Goal: Task Accomplishment & Management: Manage account settings

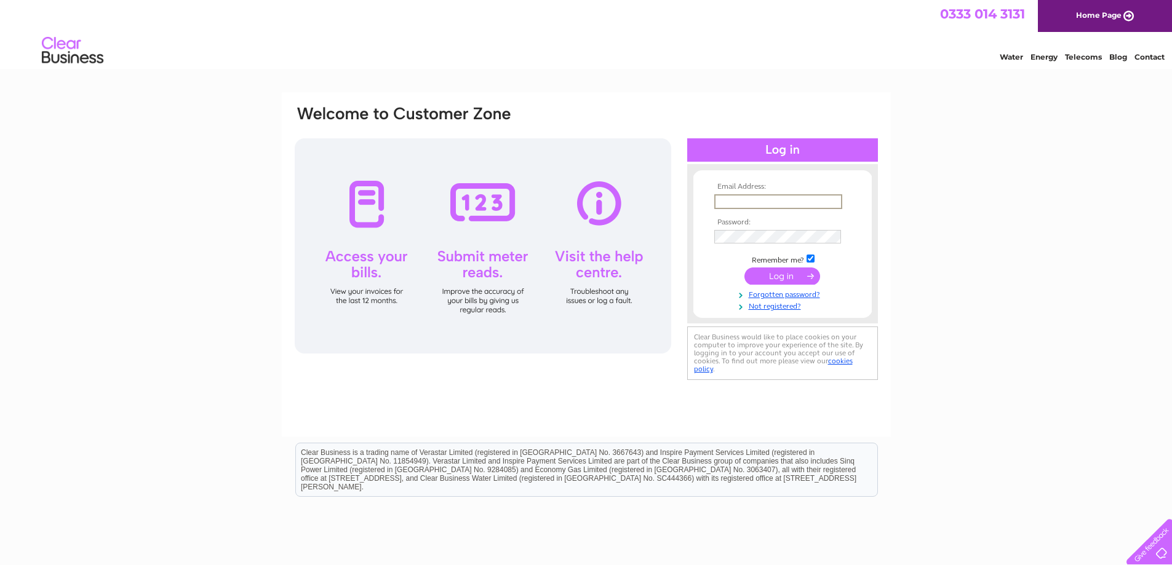
paste input "david.watson22546@gmail.com"
type input "david.watson22546@gmail.com"
click at [771, 270] on input "submit" at bounding box center [782, 276] width 76 height 17
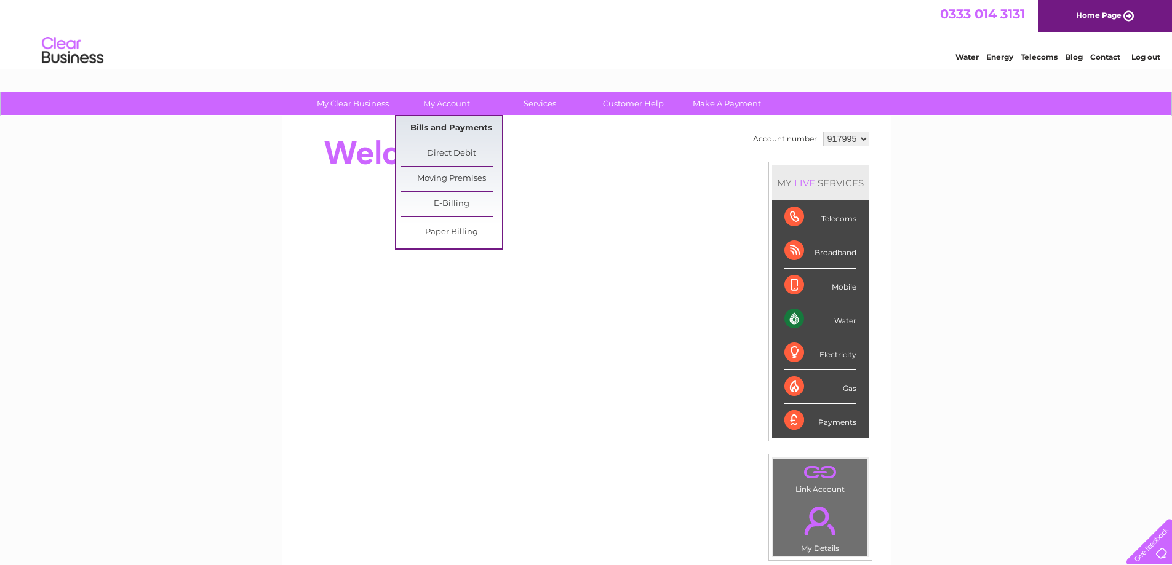
click at [445, 130] on link "Bills and Payments" at bounding box center [450, 128] width 101 height 25
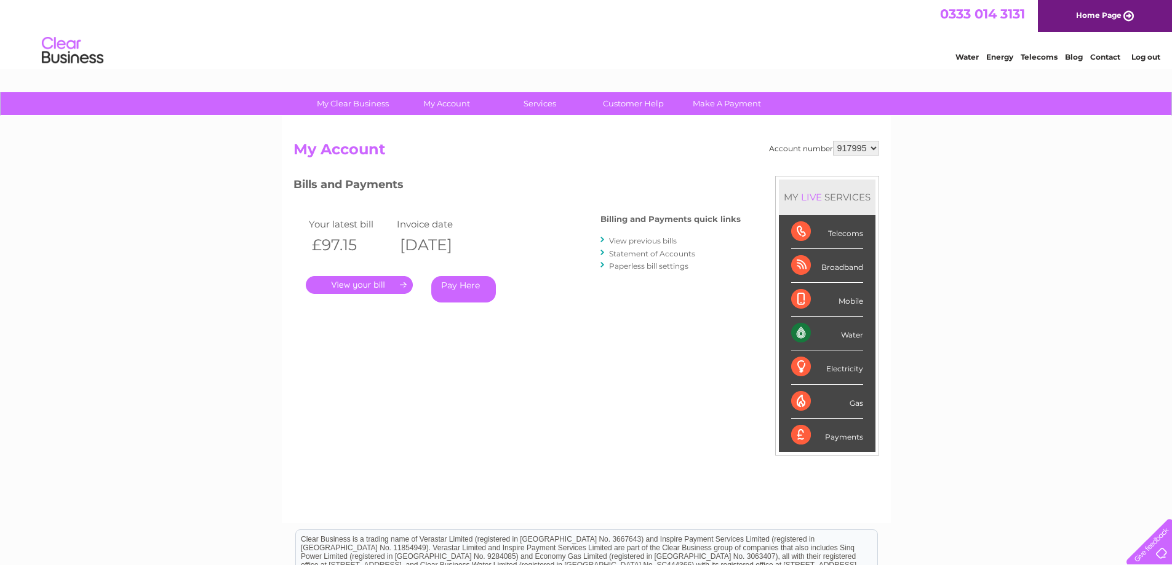
click at [386, 287] on link "." at bounding box center [359, 285] width 107 height 18
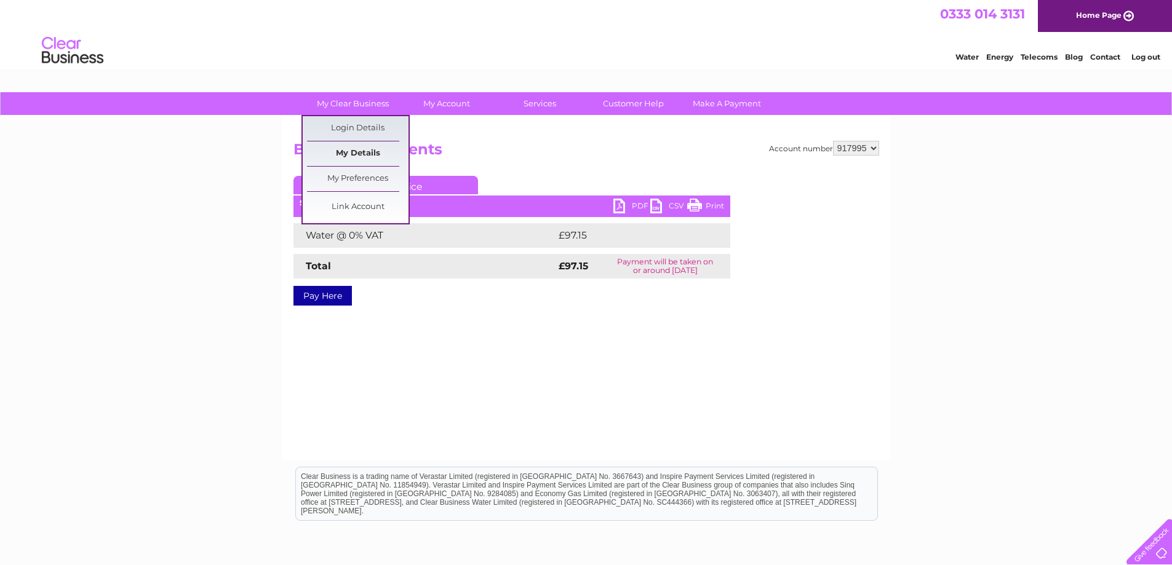
click at [365, 155] on link "My Details" at bounding box center [357, 153] width 101 height 25
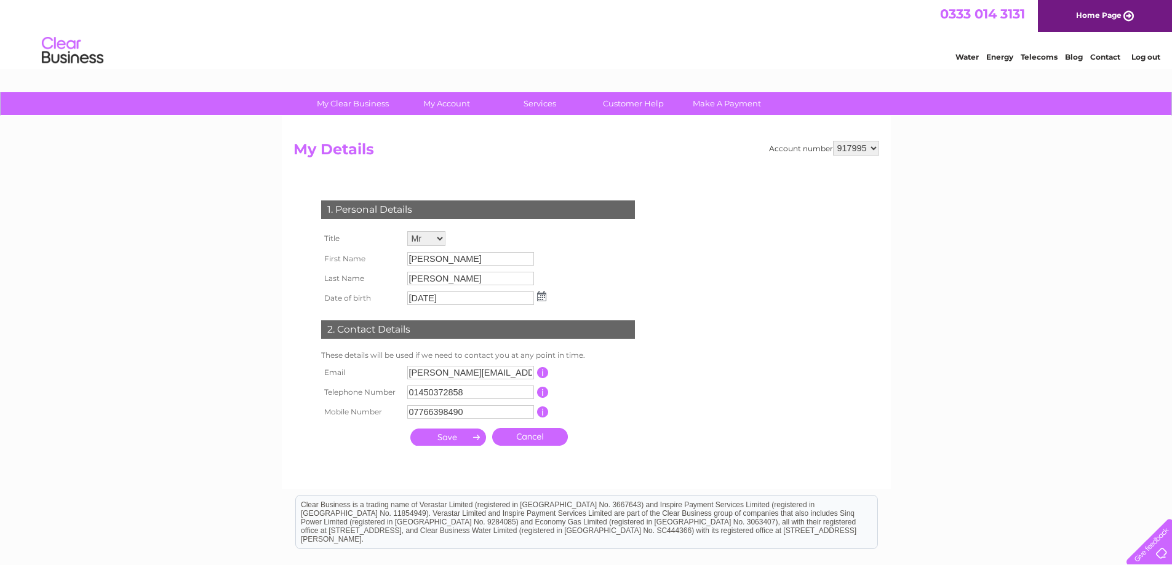
click at [845, 151] on select "917995" at bounding box center [856, 148] width 46 height 15
